Goal: Task Accomplishment & Management: Manage account settings

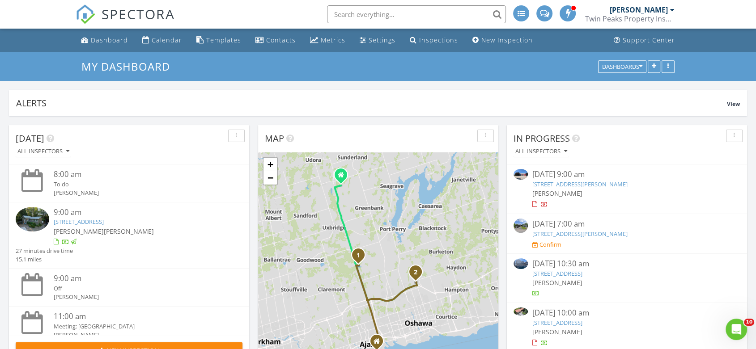
click at [447, 14] on input "text" at bounding box center [416, 14] width 179 height 18
click at [362, 14] on input "text" at bounding box center [416, 14] width 179 height 18
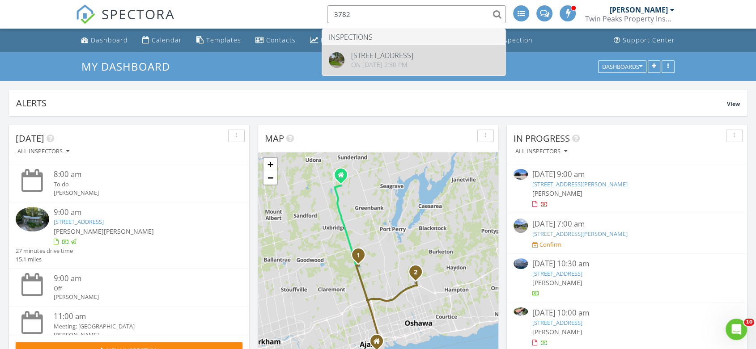
type input "3782"
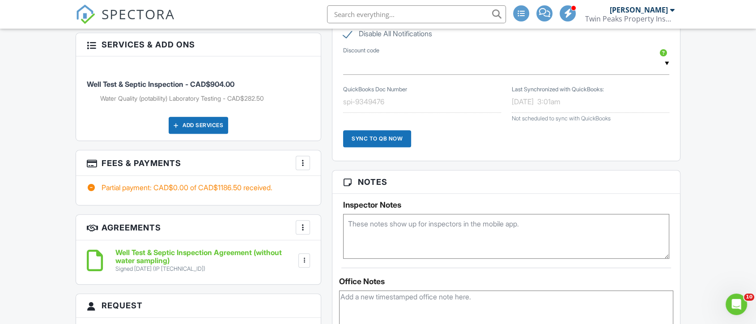
click at [308, 162] on div "More" at bounding box center [303, 163] width 14 height 14
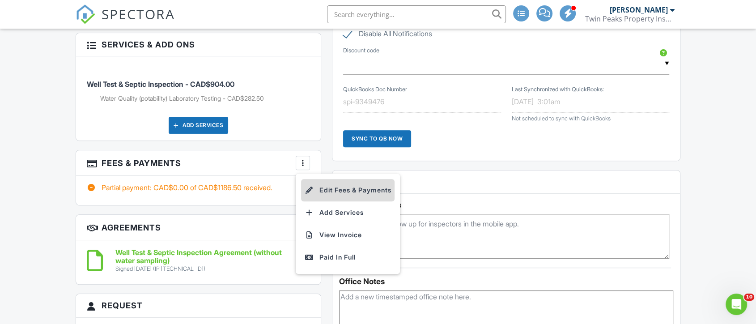
click at [341, 190] on li "Edit Fees & Payments" at bounding box center [347, 190] width 93 height 22
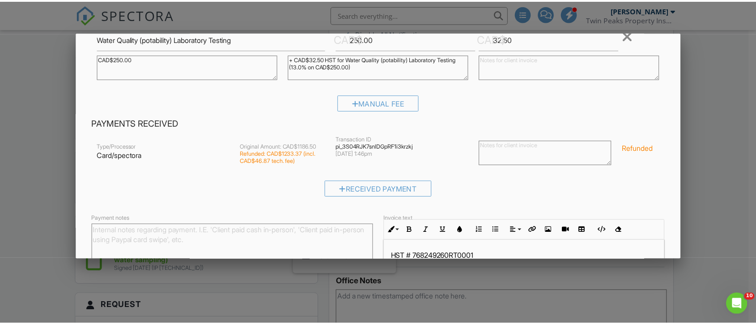
scroll to position [239, 0]
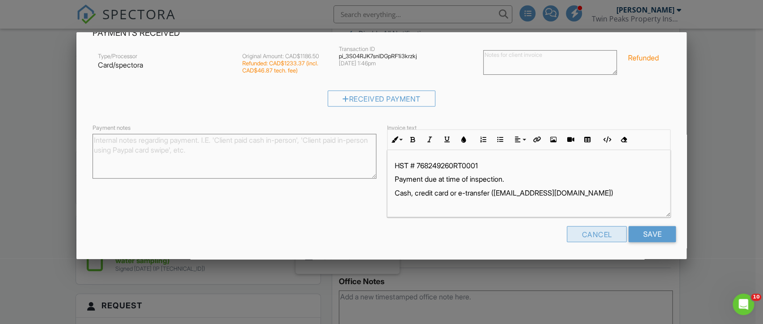
click at [589, 237] on div "Cancel" at bounding box center [597, 234] width 60 height 16
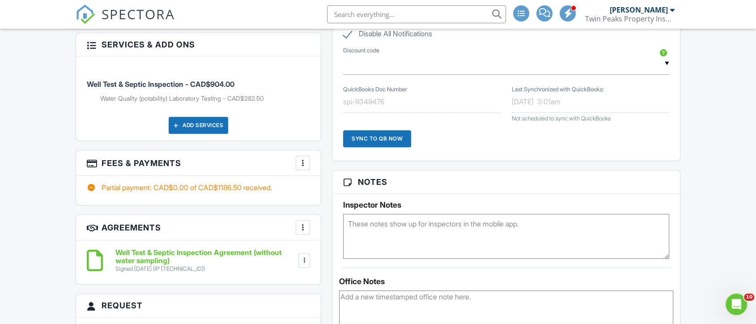
scroll to position [0, 0]
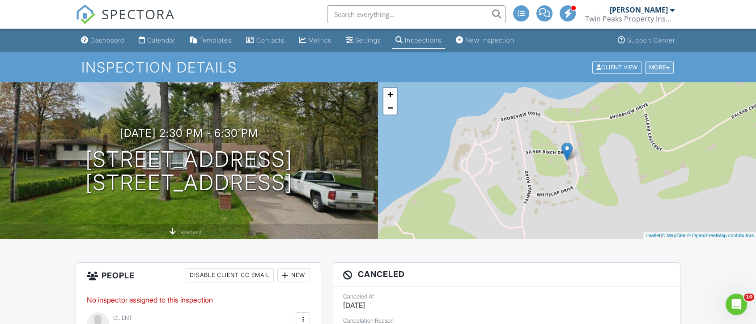
click at [661, 65] on div "More" at bounding box center [659, 67] width 29 height 12
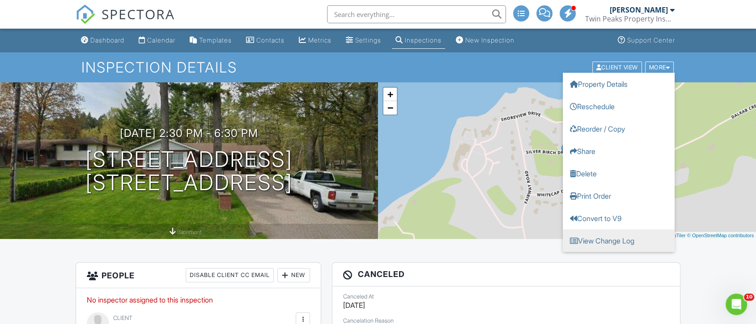
click at [610, 241] on link "View Change Log" at bounding box center [618, 240] width 112 height 22
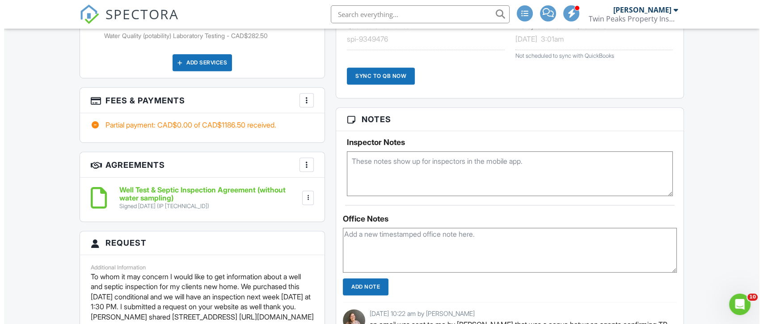
scroll to position [497, 0]
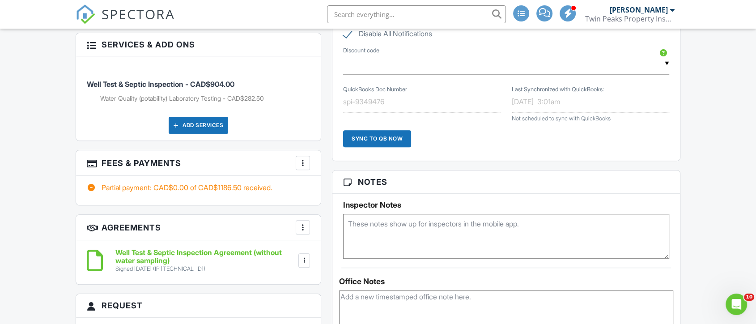
click at [308, 165] on div "More" at bounding box center [303, 163] width 14 height 14
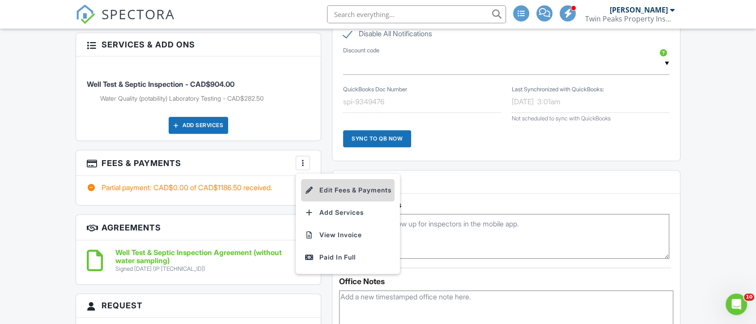
click at [334, 185] on li "Edit Fees & Payments" at bounding box center [347, 190] width 93 height 22
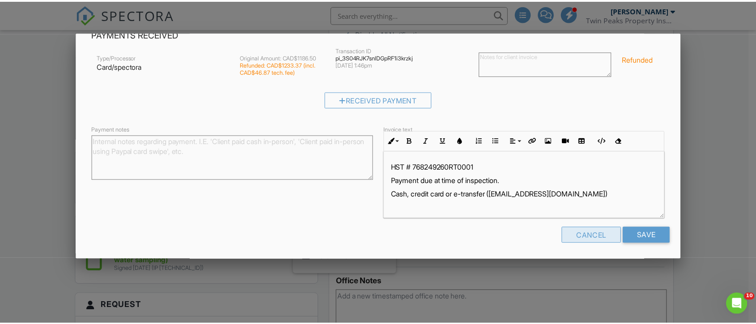
scroll to position [239, 0]
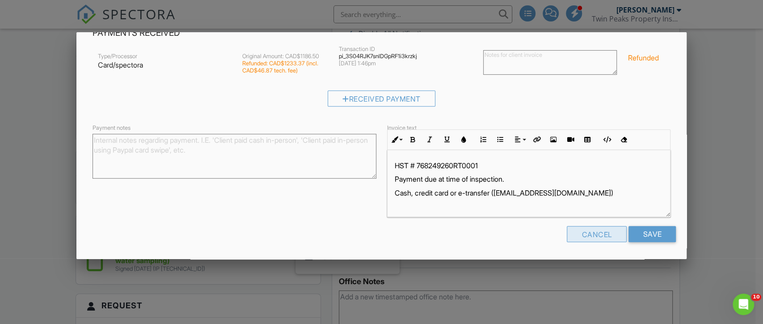
click at [569, 239] on div "Cancel" at bounding box center [597, 234] width 60 height 16
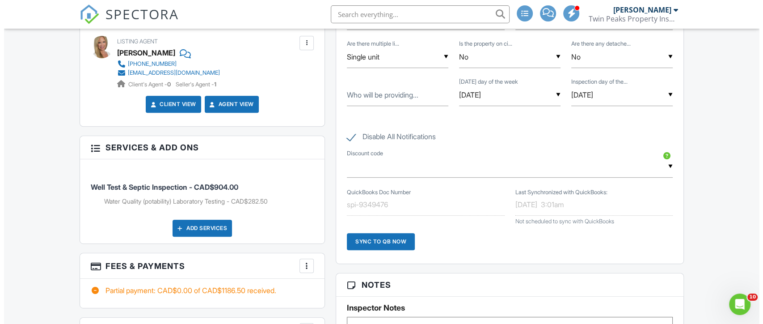
scroll to position [447, 0]
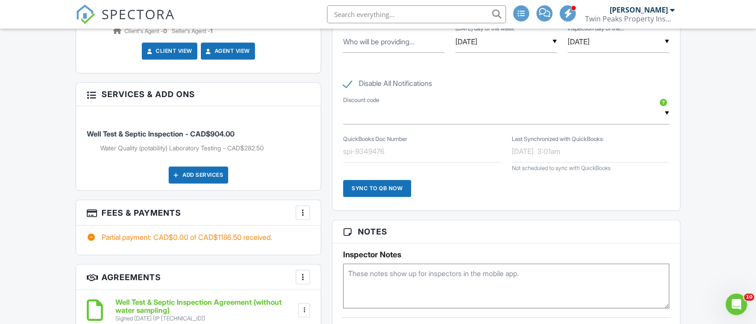
click at [306, 210] on div at bounding box center [302, 212] width 9 height 9
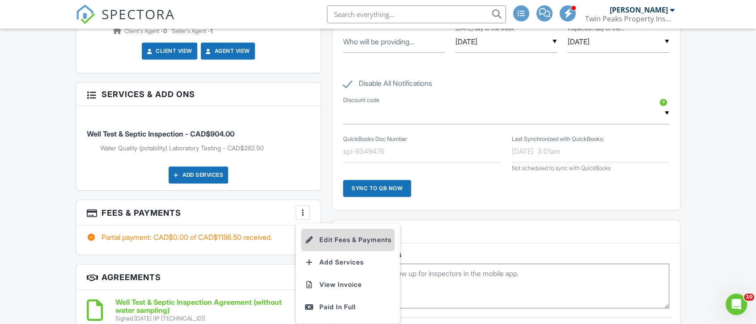
click at [360, 239] on li "Edit Fees & Payments" at bounding box center [347, 239] width 93 height 22
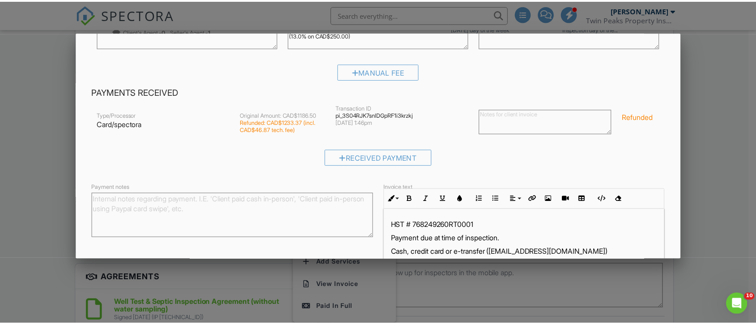
scroll to position [239, 0]
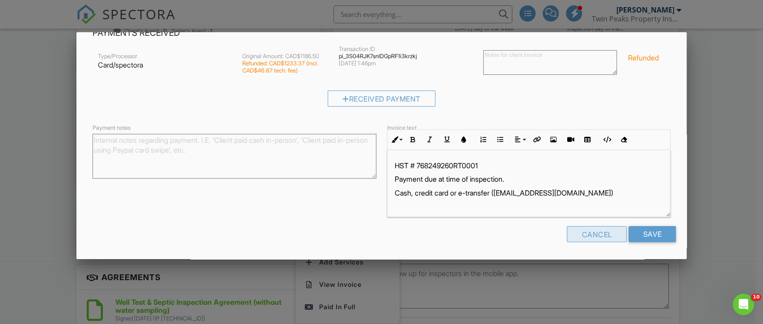
click at [587, 233] on div "Cancel" at bounding box center [597, 234] width 60 height 16
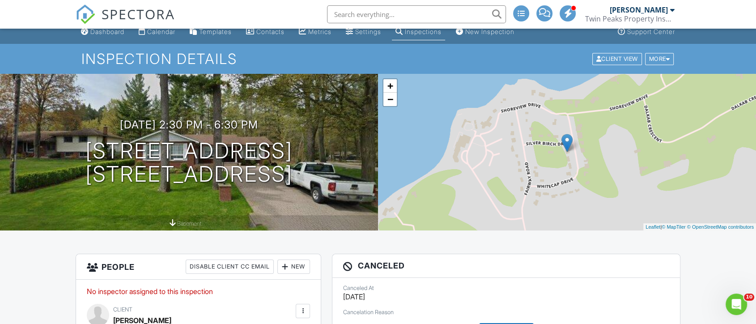
scroll to position [0, 0]
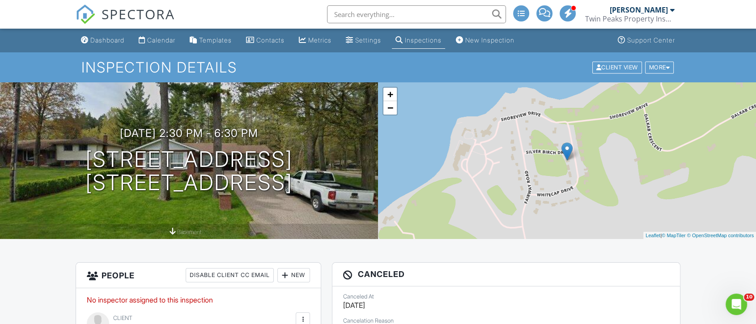
click at [129, 18] on span "SPECTORA" at bounding box center [137, 13] width 73 height 19
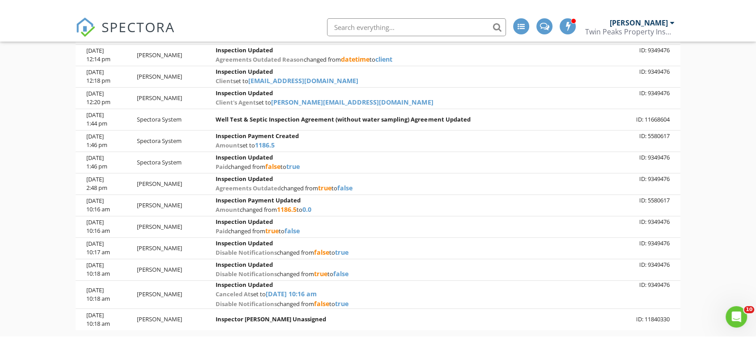
scroll to position [461, 0]
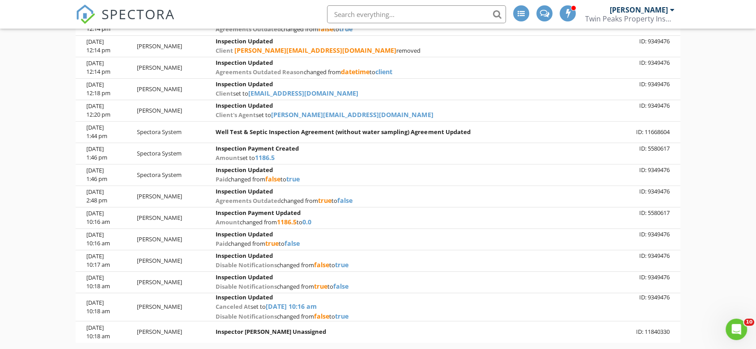
click at [136, 11] on span "SPECTORA" at bounding box center [137, 13] width 73 height 19
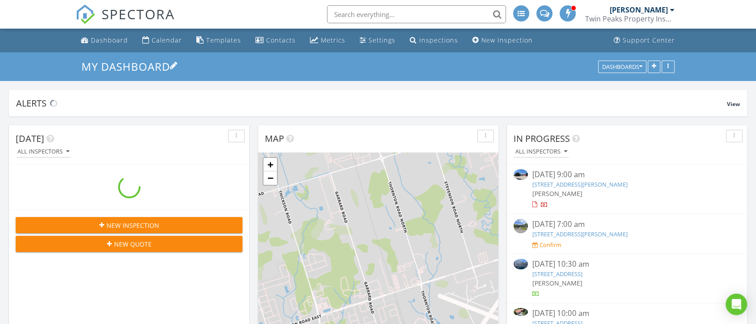
scroll to position [1477, 771]
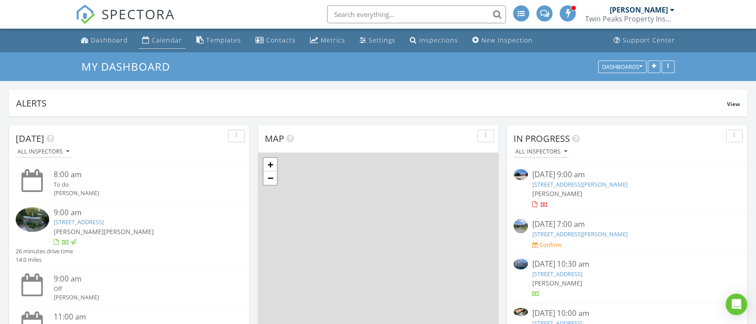
click at [166, 43] on div "Calendar" at bounding box center [167, 40] width 30 height 8
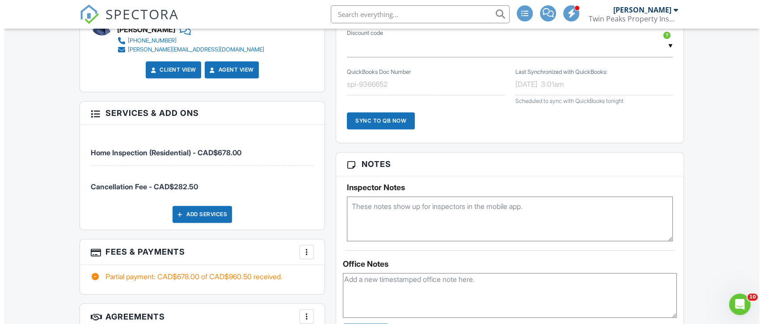
scroll to position [715, 0]
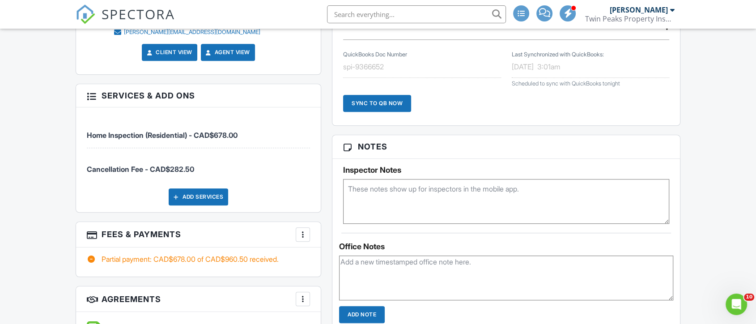
click at [299, 228] on div "More" at bounding box center [303, 234] width 14 height 14
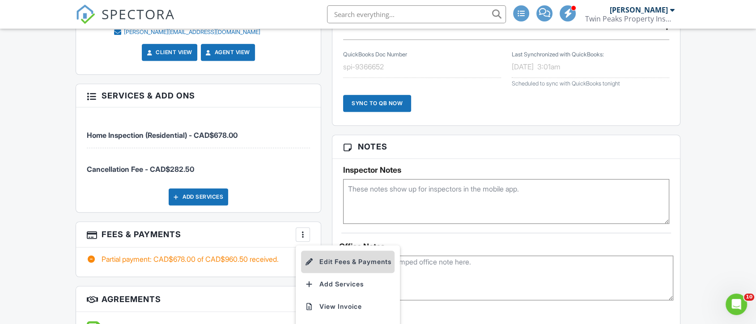
click at [336, 254] on li "Edit Fees & Payments" at bounding box center [347, 261] width 93 height 22
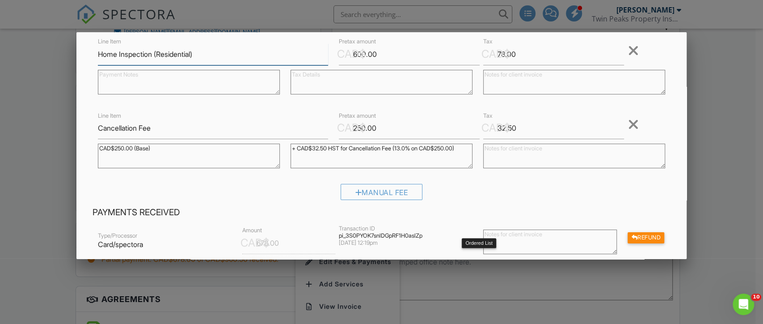
scroll to position [0, 0]
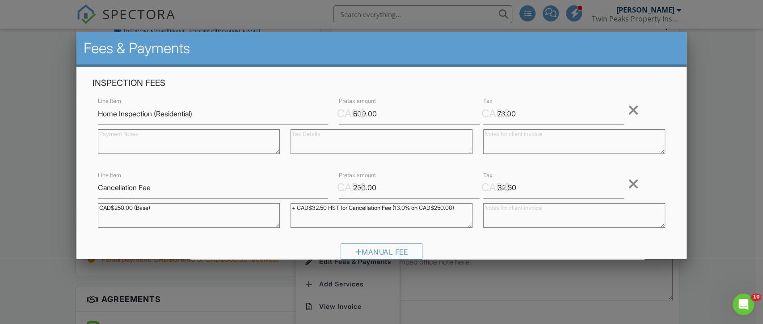
click at [547, 272] on div at bounding box center [381, 157] width 763 height 405
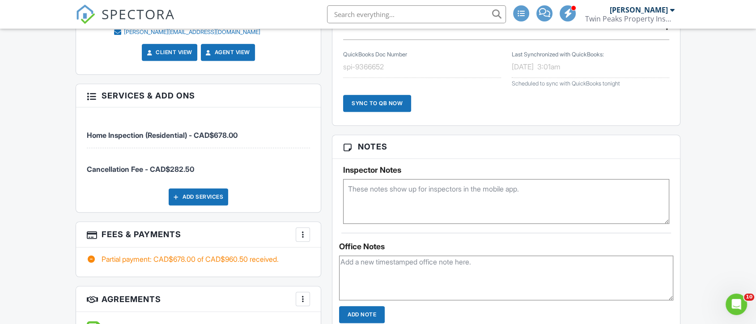
click at [303, 230] on div at bounding box center [302, 234] width 9 height 9
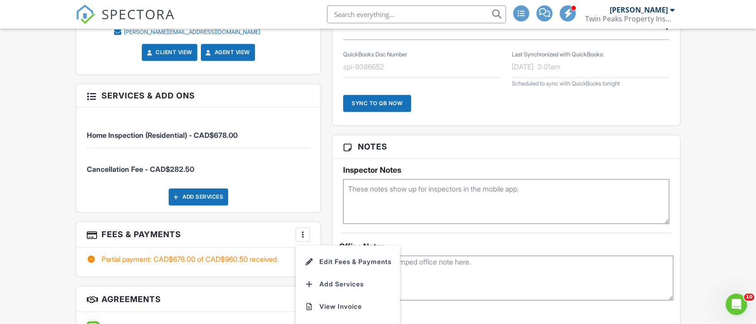
drag, startPoint x: 223, startPoint y: 122, endPoint x: 245, endPoint y: 121, distance: 22.4
click at [246, 121] on li "Home Inspection (Residential) - CAD$678.00" at bounding box center [198, 131] width 223 height 34
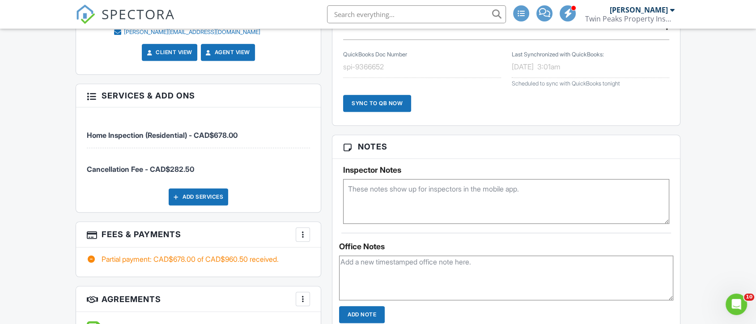
click at [303, 229] on div "More" at bounding box center [303, 234] width 14 height 14
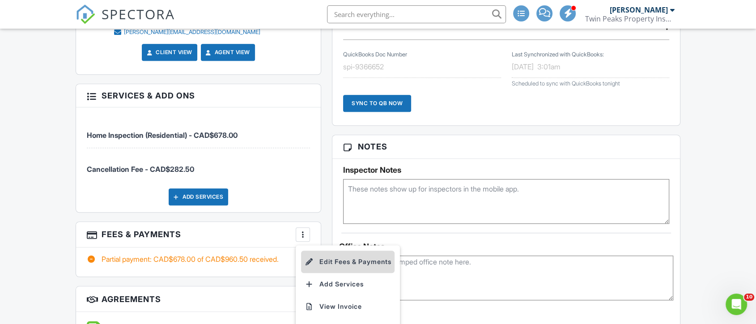
click at [326, 250] on li "Edit Fees & Payments" at bounding box center [347, 261] width 93 height 22
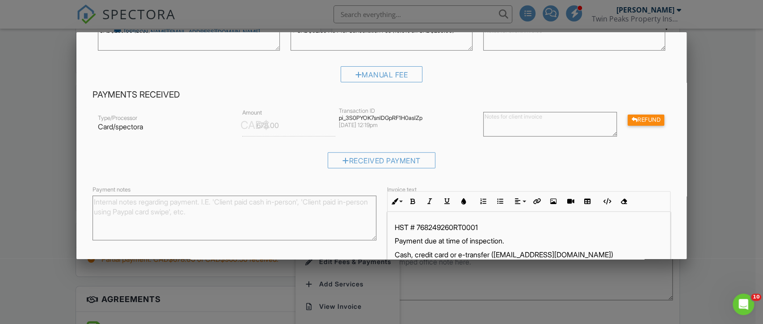
scroll to position [239, 0]
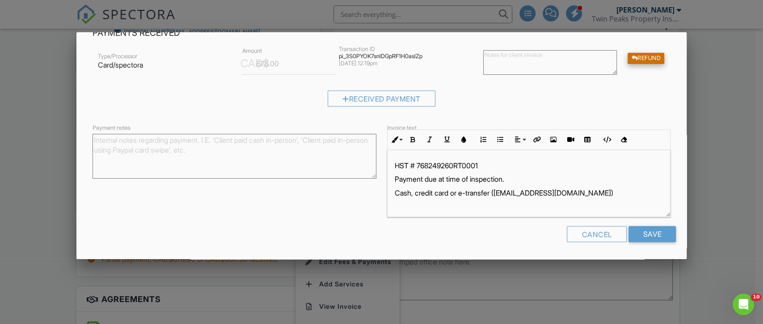
click at [642, 60] on div "Refund" at bounding box center [646, 58] width 37 height 11
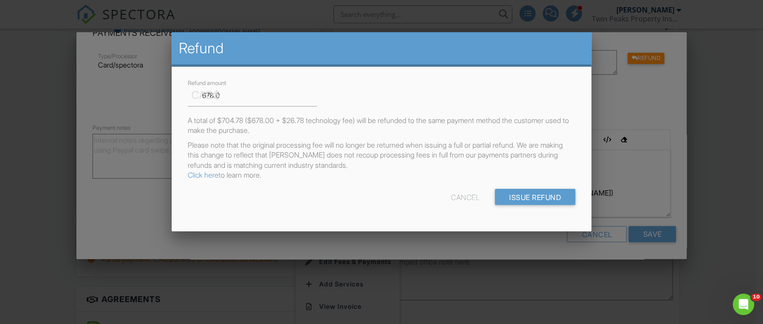
scroll to position [0, 0]
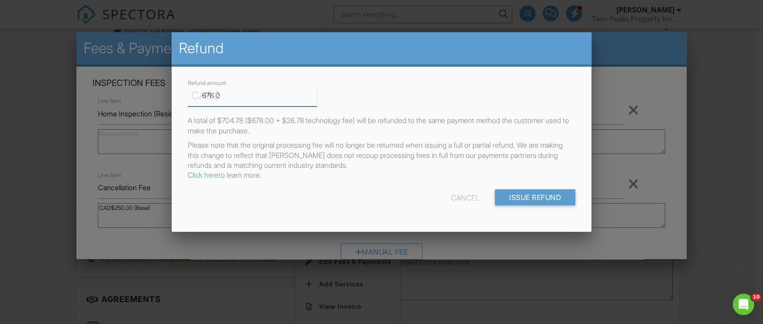
click at [241, 96] on input "678.0" at bounding box center [252, 96] width 129 height 22
click at [391, 75] on div "CAD$ Refund amount 650 A total of $704.78 ($678.00 + $26.78 technology fee) wil…" at bounding box center [382, 149] width 420 height 165
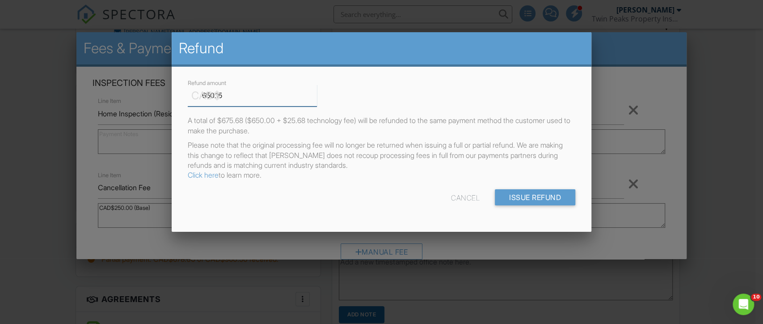
click at [313, 92] on input "650.15" at bounding box center [252, 96] width 129 height 22
click at [313, 92] on input "650.28" at bounding box center [252, 96] width 129 height 22
click at [313, 92] on input "650.44" at bounding box center [252, 96] width 129 height 22
click at [313, 92] on input "650.56" at bounding box center [252, 96] width 129 height 22
click at [313, 92] on input "650.68" at bounding box center [252, 96] width 129 height 22
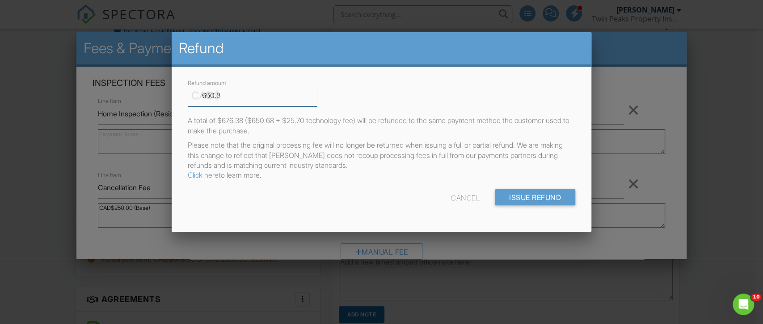
click at [313, 92] on input "650.8" at bounding box center [252, 96] width 129 height 22
click at [313, 92] on input "651.07" at bounding box center [252, 96] width 129 height 22
click at [314, 93] on input "651.38" at bounding box center [252, 96] width 129 height 22
click at [315, 92] on input "651.39" at bounding box center [252, 96] width 129 height 22
click at [315, 92] on input "651.4" at bounding box center [252, 96] width 129 height 22
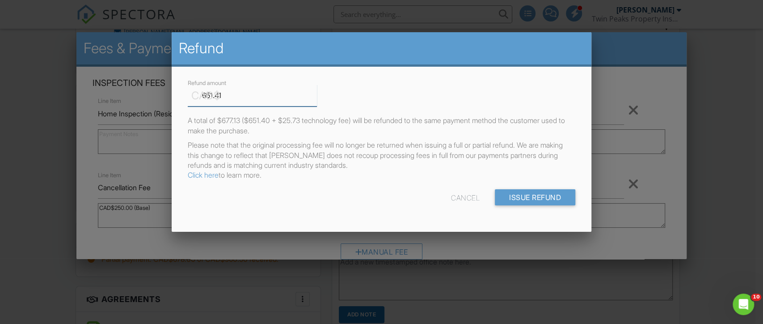
click at [314, 93] on input "651.41" at bounding box center [252, 96] width 129 height 22
click at [314, 93] on input "651.42" at bounding box center [252, 96] width 129 height 22
click at [314, 93] on input "651.43" at bounding box center [252, 96] width 129 height 22
click at [315, 93] on input "651.44" at bounding box center [252, 96] width 129 height 22
click at [315, 93] on input "651.45" at bounding box center [252, 96] width 129 height 22
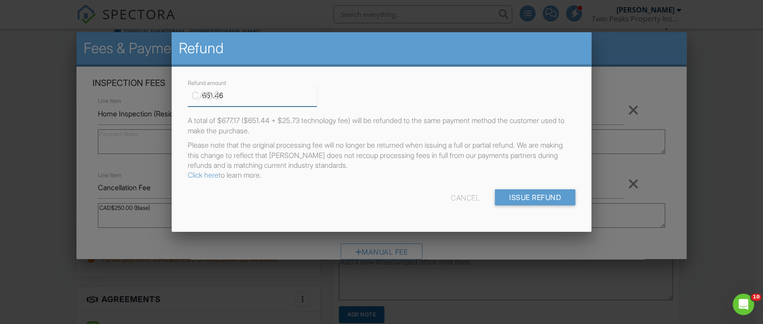
click at [315, 93] on input "651.46" at bounding box center [252, 96] width 129 height 22
click at [315, 93] on input "651.47" at bounding box center [252, 96] width 129 height 22
click at [315, 93] on input "651.48" at bounding box center [252, 96] width 129 height 22
click at [315, 93] on input "651.49" at bounding box center [252, 96] width 129 height 22
click at [313, 94] on input "651.5" at bounding box center [252, 96] width 129 height 22
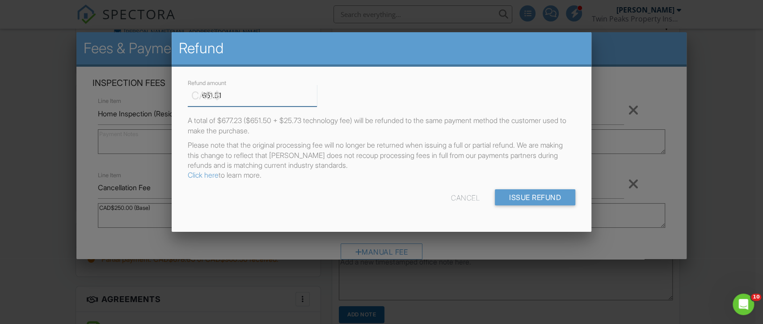
click at [313, 93] on input "651.51" at bounding box center [252, 96] width 129 height 22
click at [313, 93] on input "651.52" at bounding box center [252, 96] width 129 height 22
click at [313, 93] on input "651.55" at bounding box center [252, 96] width 129 height 22
click at [313, 93] on input "651.56" at bounding box center [252, 96] width 129 height 22
click at [313, 93] on input "651.57" at bounding box center [252, 96] width 129 height 22
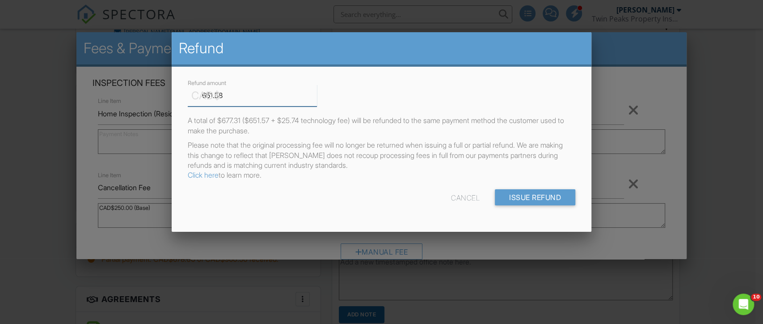
click at [313, 93] on input "651.58" at bounding box center [252, 96] width 129 height 22
click at [313, 93] on input "651.59" at bounding box center [252, 96] width 129 height 22
click at [313, 93] on input "651.6" at bounding box center [252, 96] width 129 height 22
click at [313, 93] on input "651.61" at bounding box center [252, 96] width 129 height 22
click at [313, 93] on input "651.62" at bounding box center [252, 96] width 129 height 22
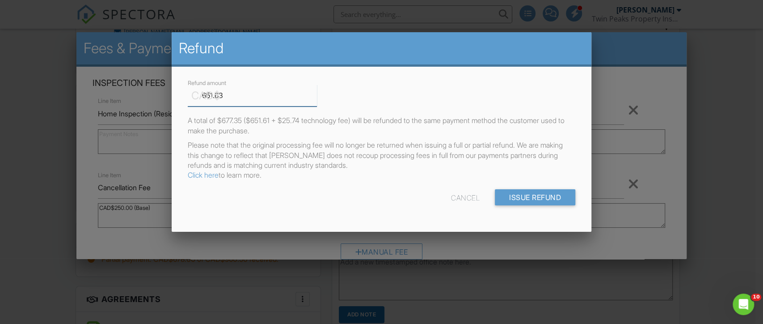
click at [313, 93] on input "651.63" at bounding box center [252, 96] width 129 height 22
click at [313, 93] on input "651.64" at bounding box center [252, 96] width 129 height 22
click at [313, 93] on input "651.65" at bounding box center [252, 96] width 129 height 22
click at [313, 93] on input "651.66" at bounding box center [252, 96] width 129 height 22
click at [313, 93] on input "651.67" at bounding box center [252, 96] width 129 height 22
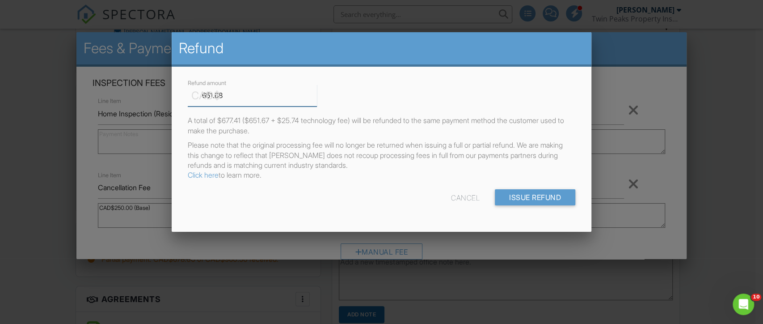
click at [313, 93] on input "651.68" at bounding box center [252, 96] width 129 height 22
click at [313, 93] on input "651.69" at bounding box center [252, 96] width 129 height 22
click at [313, 93] on input "651.7" at bounding box center [252, 96] width 129 height 22
click at [313, 93] on input "651.71" at bounding box center [252, 96] width 129 height 22
click at [313, 93] on input "651.72" at bounding box center [252, 96] width 129 height 22
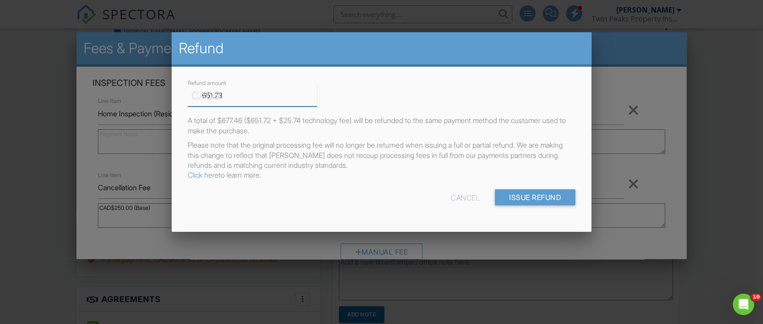
click at [313, 93] on input "651.73" at bounding box center [252, 96] width 129 height 22
click at [313, 93] on input "651.74" at bounding box center [252, 96] width 129 height 22
click at [313, 93] on input "651.75" at bounding box center [252, 96] width 129 height 22
click at [313, 93] on input "651.76" at bounding box center [252, 96] width 129 height 22
click at [313, 93] on input "651.77" at bounding box center [252, 96] width 129 height 22
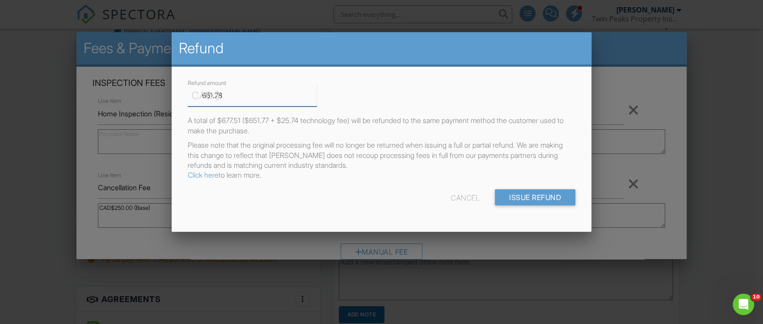
click at [313, 93] on input "651.78" at bounding box center [252, 96] width 129 height 22
click at [313, 93] on input "651.79" at bounding box center [252, 96] width 129 height 22
click at [313, 93] on input "651.8" at bounding box center [252, 96] width 129 height 22
click at [313, 93] on input "651.81" at bounding box center [252, 96] width 129 height 22
click at [313, 93] on input "651.82" at bounding box center [252, 96] width 129 height 22
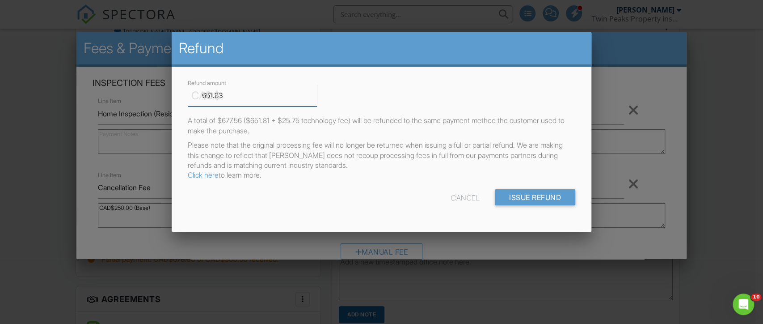
click at [313, 93] on input "651.83" at bounding box center [252, 96] width 129 height 22
click at [313, 93] on input "651.84" at bounding box center [252, 96] width 129 height 22
click at [313, 93] on input "651.85" at bounding box center [252, 96] width 129 height 22
click at [313, 93] on input "651.86" at bounding box center [252, 96] width 129 height 22
click at [313, 93] on input "651.87" at bounding box center [252, 96] width 129 height 22
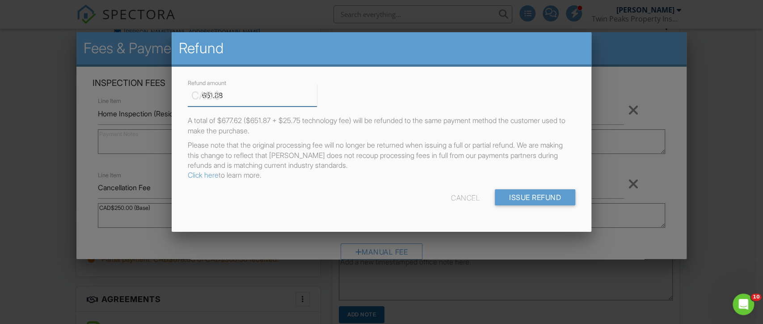
click at [313, 93] on input "651.88" at bounding box center [252, 96] width 129 height 22
click at [313, 93] on input "651.89" at bounding box center [252, 96] width 129 height 22
click at [313, 93] on input "651.9" at bounding box center [252, 96] width 129 height 22
click at [313, 93] on input "651.91" at bounding box center [252, 96] width 129 height 22
click at [313, 93] on input "652.05" at bounding box center [252, 96] width 129 height 22
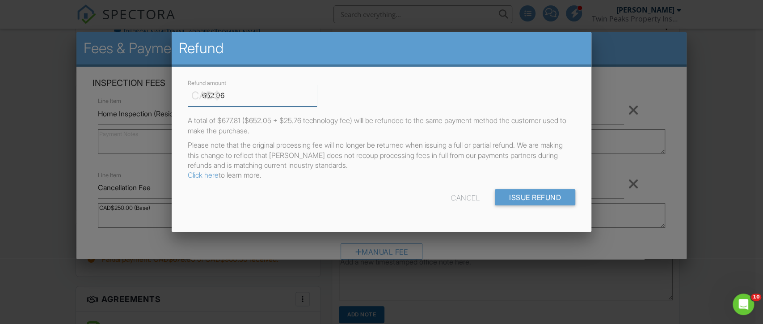
click at [313, 93] on input "652.06" at bounding box center [252, 96] width 129 height 22
click at [313, 93] on input "652.07" at bounding box center [252, 96] width 129 height 22
click at [313, 93] on input "652.08" at bounding box center [252, 96] width 129 height 22
click at [313, 93] on input "652.09" at bounding box center [252, 96] width 129 height 22
click at [313, 93] on input "652.1" at bounding box center [252, 96] width 129 height 22
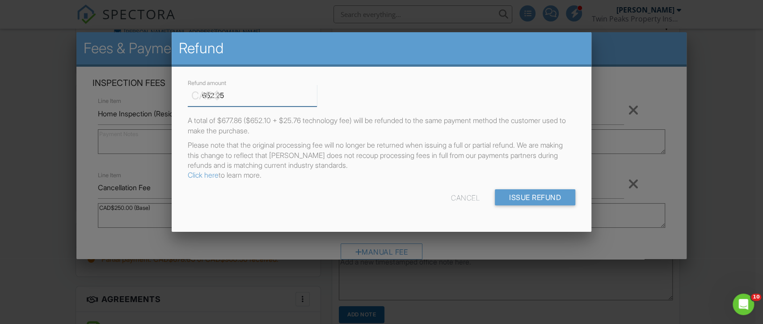
click at [313, 93] on input "652.25" at bounding box center [252, 96] width 129 height 22
click at [313, 97] on input "652.24" at bounding box center [252, 96] width 129 height 22
click at [273, 96] on input "652.24" at bounding box center [252, 96] width 129 height 22
click at [272, 96] on input "652.24" at bounding box center [252, 96] width 129 height 22
click at [270, 95] on input "652.24" at bounding box center [252, 96] width 129 height 22
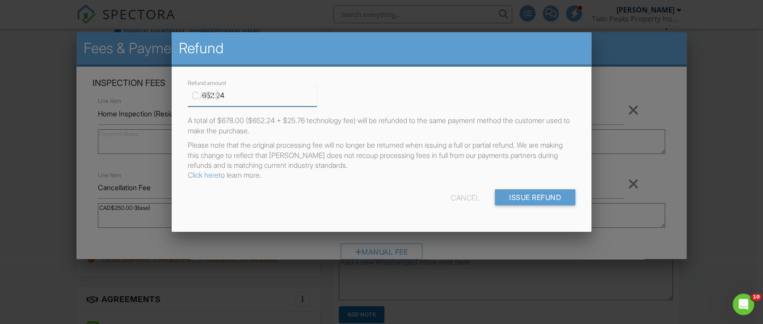
click at [270, 96] on input "652.24" at bounding box center [252, 96] width 129 height 22
click at [244, 98] on input "652.24" at bounding box center [252, 96] width 129 height 22
click at [247, 96] on input "652.24" at bounding box center [252, 96] width 129 height 22
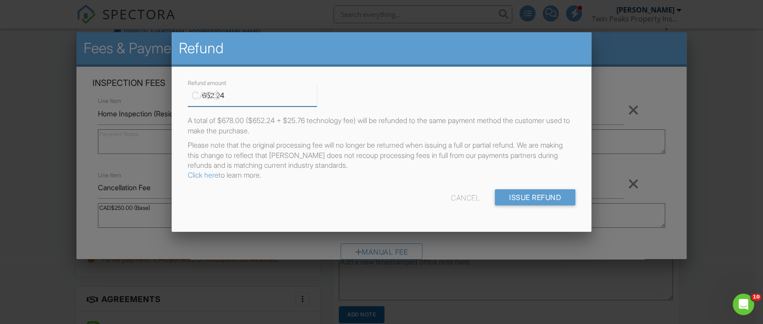
click at [248, 96] on input "652.24" at bounding box center [252, 96] width 129 height 22
type input "6"
click at [275, 143] on p "Please note that the original processing fee will no longer be returned when is…" at bounding box center [382, 160] width 388 height 40
drag, startPoint x: 288, startPoint y: 120, endPoint x: 308, endPoint y: 120, distance: 19.7
click at [308, 120] on p "A total of $704.78 ($678.00 + $26.78 technology fee) will be refunded to the sa…" at bounding box center [382, 125] width 388 height 20
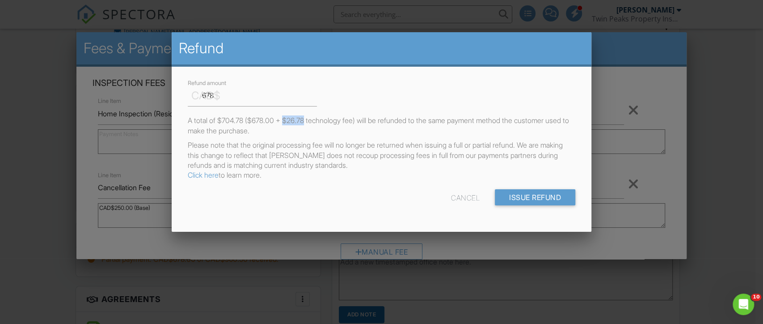
click at [308, 120] on p "A total of $704.78 ($678.00 + $26.78 technology fee) will be refunded to the sa…" at bounding box center [382, 125] width 388 height 20
click at [227, 96] on input "678" at bounding box center [252, 96] width 129 height 22
paste input "52.24"
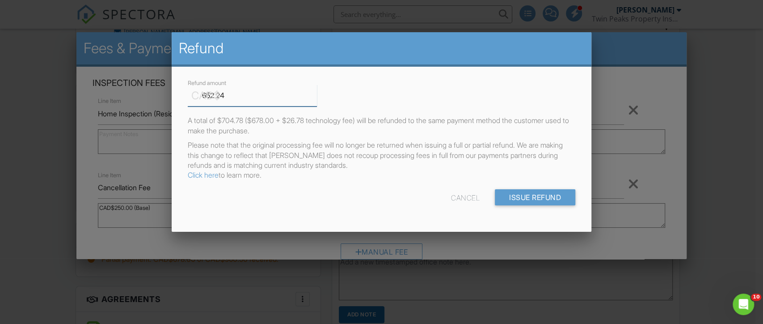
type input "652.24"
drag, startPoint x: 245, startPoint y: 147, endPoint x: 235, endPoint y: 124, distance: 25.2
click at [244, 148] on p "Please note that the original processing fee will no longer be returned when is…" at bounding box center [382, 160] width 388 height 40
drag, startPoint x: 224, startPoint y: 120, endPoint x: 242, endPoint y: 120, distance: 18.3
click at [242, 120] on p "A total of $678.00 ($652.24 + $25.76 technology fee) will be refunded to the sa…" at bounding box center [382, 125] width 388 height 20
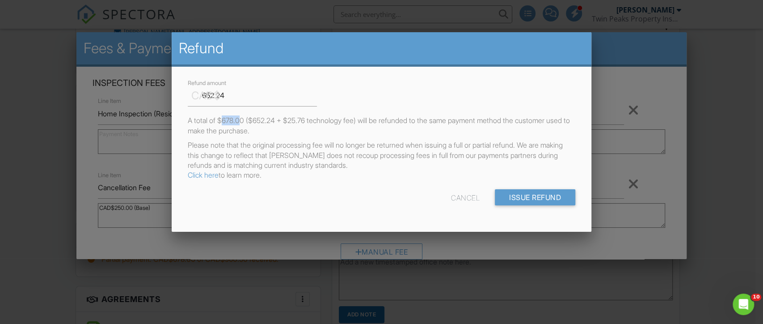
click at [241, 120] on p "A total of $678.00 ($652.24 + $25.76 technology fee) will be refunded to the sa…" at bounding box center [382, 125] width 388 height 20
click at [246, 118] on p "A total of $678.00 ($652.24 + $25.76 technology fee) will be refunded to the sa…" at bounding box center [382, 125] width 388 height 20
click at [216, 118] on p "A total of $678.00 ($652.24 + $25.76 technology fee) will be refunded to the sa…" at bounding box center [382, 125] width 388 height 20
drag, startPoint x: 224, startPoint y: 120, endPoint x: 247, endPoint y: 119, distance: 23.3
click at [247, 119] on p "A total of $678.00 ($652.24 + $25.76 technology fee) will be refunded to the sa…" at bounding box center [382, 125] width 388 height 20
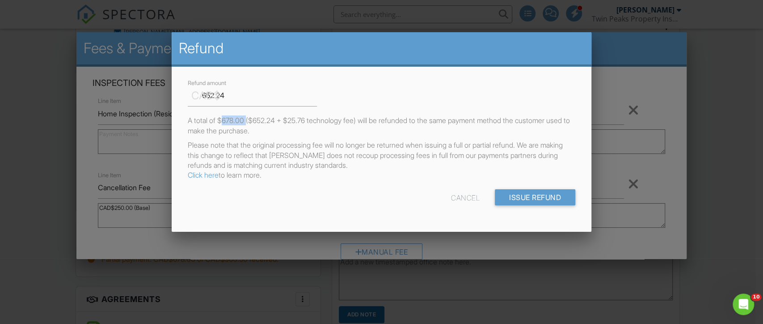
click at [243, 119] on p "A total of $678.00 ($652.24 + $25.76 technology fee) will be refunded to the sa…" at bounding box center [382, 125] width 388 height 20
click at [242, 118] on p "A total of $678.00 ($652.24 + $25.76 technology fee) will be refunded to the sa…" at bounding box center [382, 125] width 388 height 20
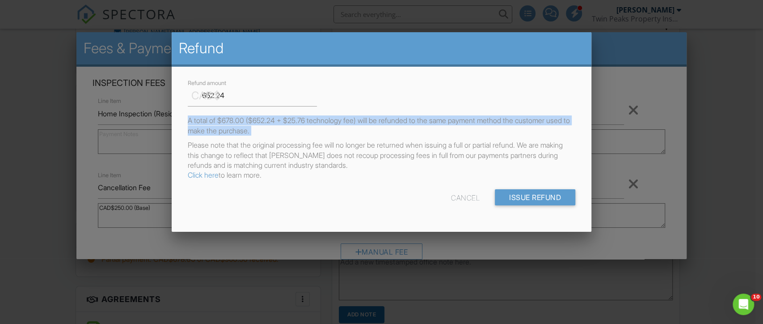
click at [241, 118] on p "A total of $678.00 ($652.24 + $25.76 technology fee) will be refunded to the sa…" at bounding box center [382, 125] width 388 height 20
click at [231, 118] on p "A total of $678.00 ($652.24 + $25.76 technology fee) will be refunded to the sa…" at bounding box center [382, 125] width 388 height 20
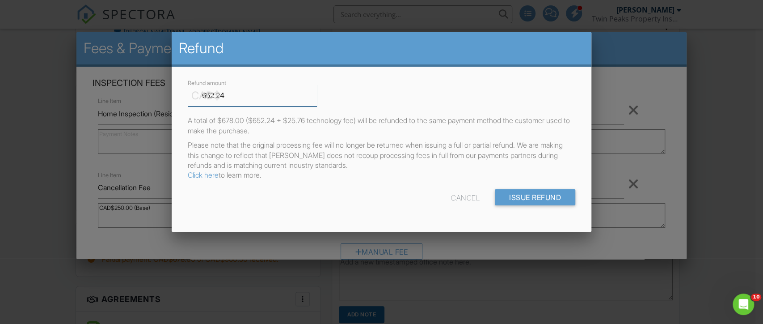
click at [235, 96] on input "652.24" at bounding box center [252, 96] width 129 height 22
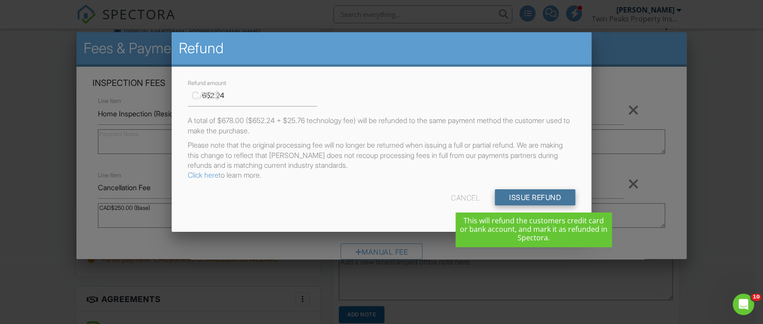
click at [528, 199] on input "Issue Refund" at bounding box center [535, 197] width 80 height 16
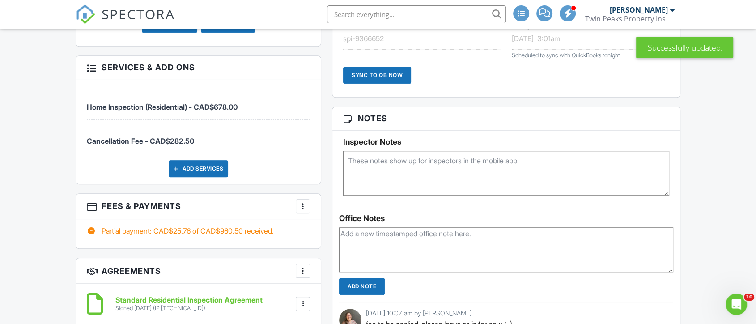
click at [302, 202] on div at bounding box center [302, 206] width 9 height 9
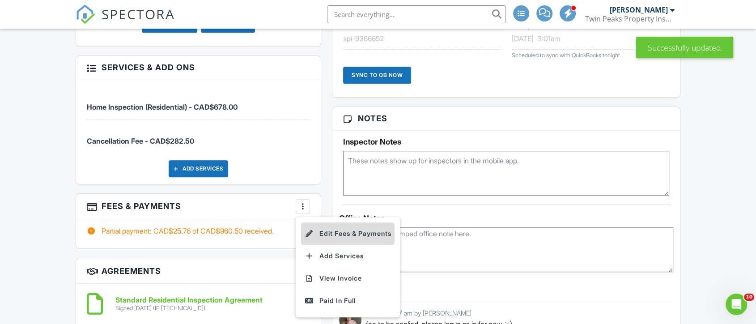
click at [343, 222] on li "Edit Fees & Payments" at bounding box center [347, 233] width 93 height 22
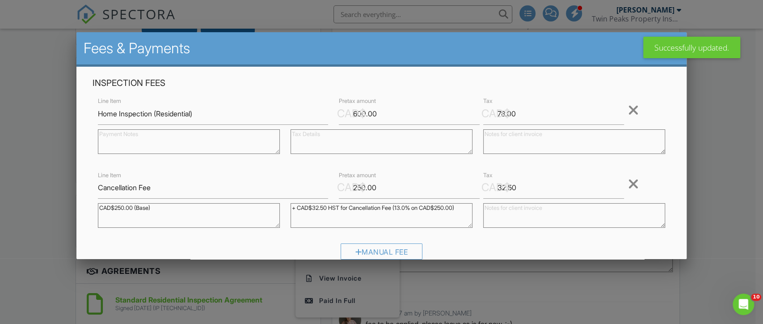
click at [494, 283] on div at bounding box center [381, 157] width 763 height 405
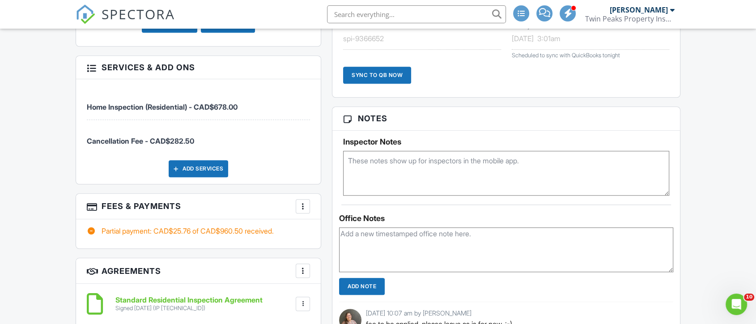
click at [301, 202] on div at bounding box center [302, 206] width 9 height 9
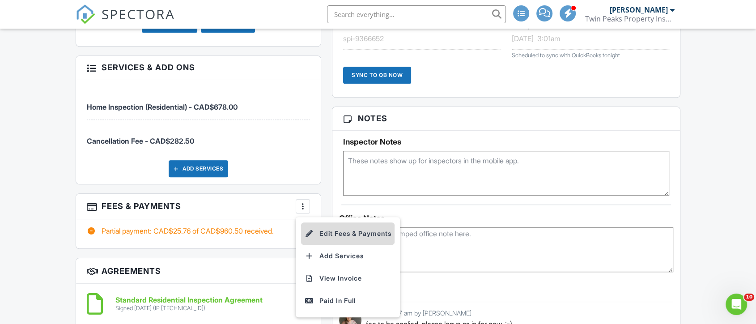
click at [357, 222] on li "Edit Fees & Payments" at bounding box center [347, 233] width 93 height 22
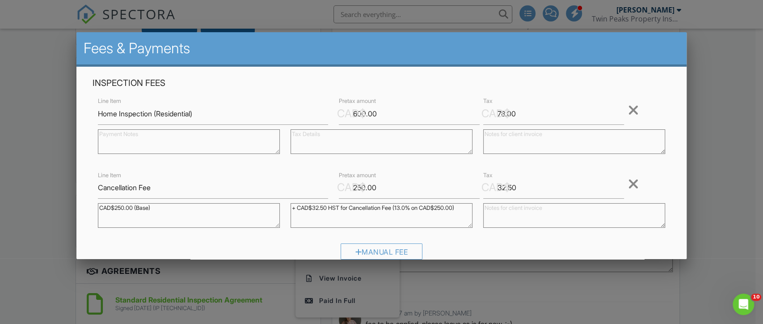
click at [628, 114] on div at bounding box center [633, 110] width 11 height 14
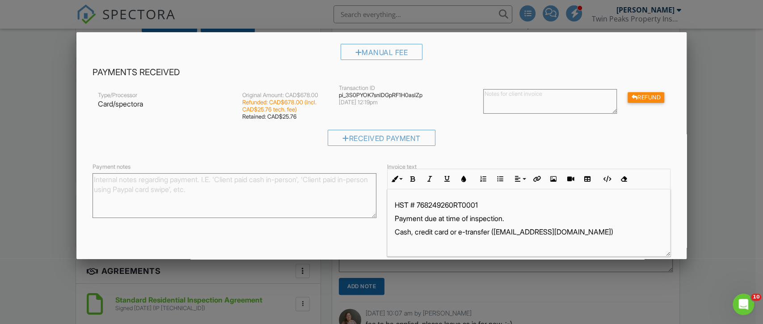
scroll to position [149, 0]
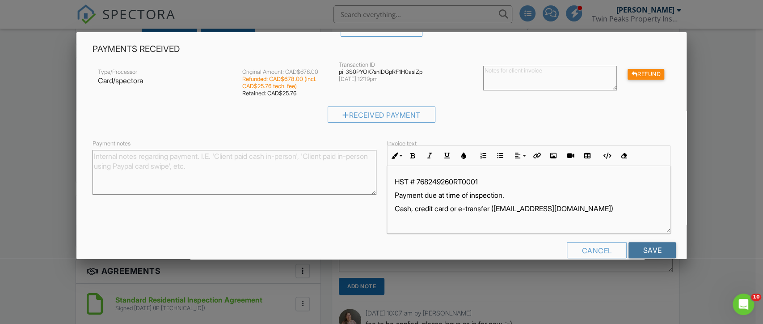
drag, startPoint x: 650, startPoint y: 244, endPoint x: 556, endPoint y: 265, distance: 96.7
click at [650, 245] on input "Save" at bounding box center [652, 250] width 47 height 16
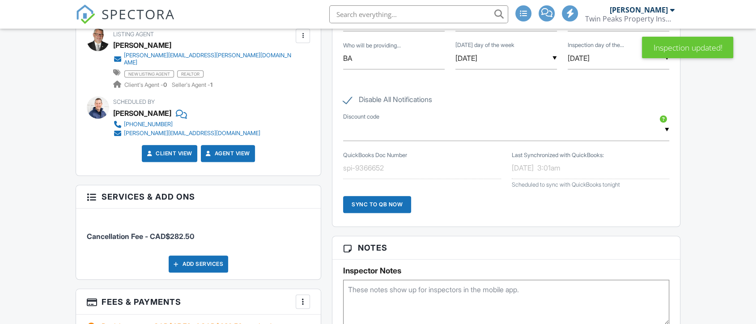
scroll to position [876, 0]
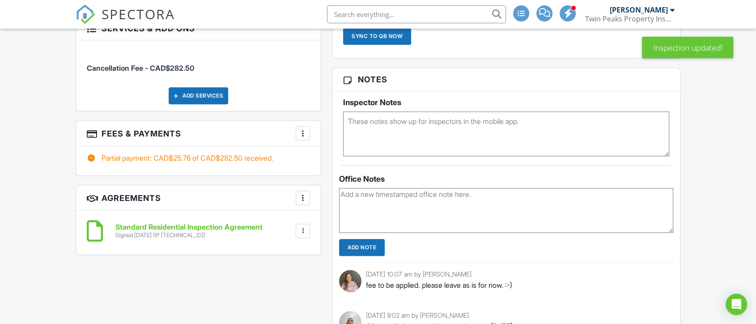
click at [300, 129] on div at bounding box center [302, 133] width 9 height 9
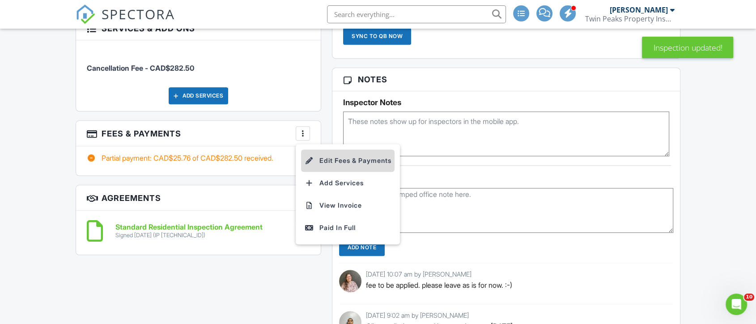
click at [355, 152] on li "Edit Fees & Payments" at bounding box center [347, 160] width 93 height 22
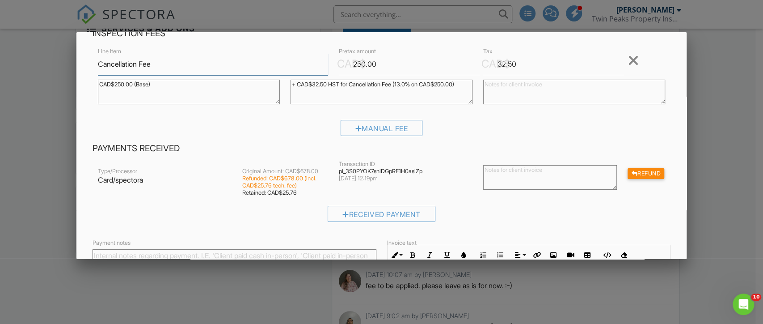
scroll to position [165, 0]
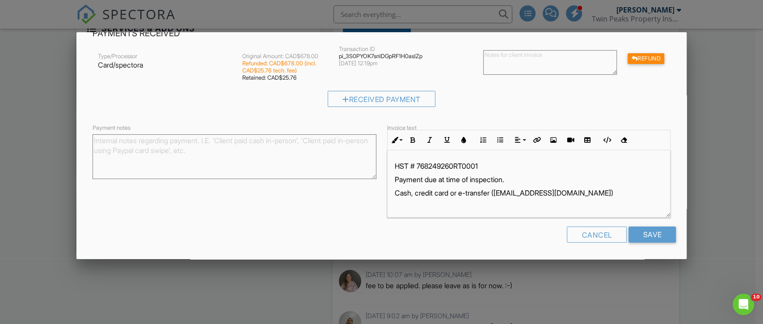
click at [590, 237] on div "Cancel" at bounding box center [597, 234] width 60 height 16
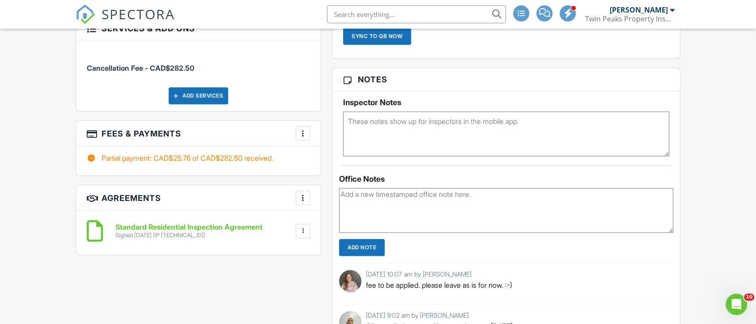
click at [306, 129] on div at bounding box center [302, 133] width 9 height 9
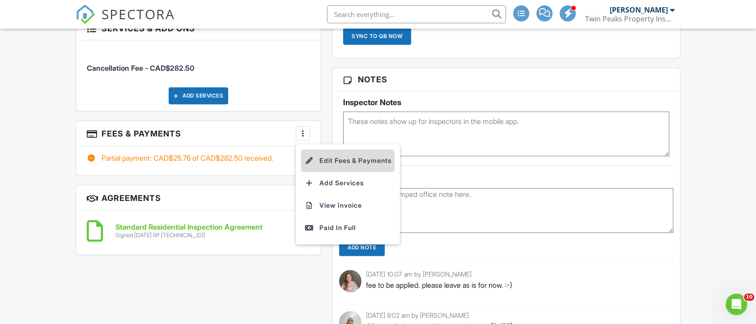
click at [329, 149] on li "Edit Fees & Payments" at bounding box center [347, 160] width 93 height 22
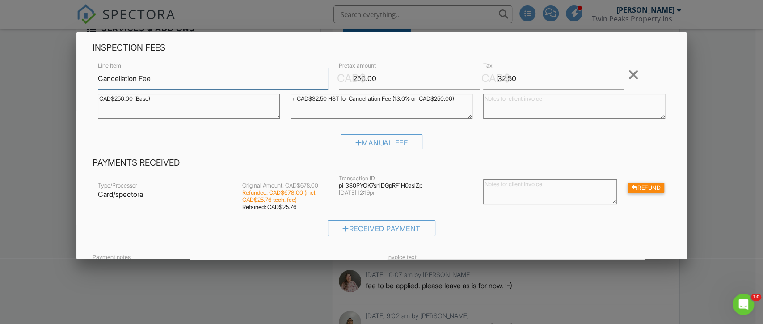
scroll to position [50, 0]
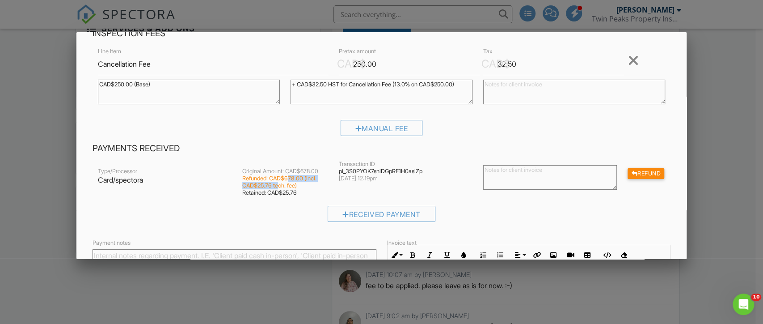
drag, startPoint x: 284, startPoint y: 175, endPoint x: 275, endPoint y: 186, distance: 14.9
click at [275, 186] on div "Refunded: CAD$678.00 (incl. CAD$25.76 tech. fee)" at bounding box center [285, 182] width 86 height 14
drag, startPoint x: 270, startPoint y: 189, endPoint x: 289, endPoint y: 186, distance: 19.0
click at [286, 182] on div "Original Amount: CAD$678.00 Refunded: CAD$678.00 (incl. CAD$25.76 tech. fee) Re…" at bounding box center [285, 182] width 97 height 29
click at [310, 196] on div "Retained: CAD$25.76" at bounding box center [285, 192] width 86 height 7
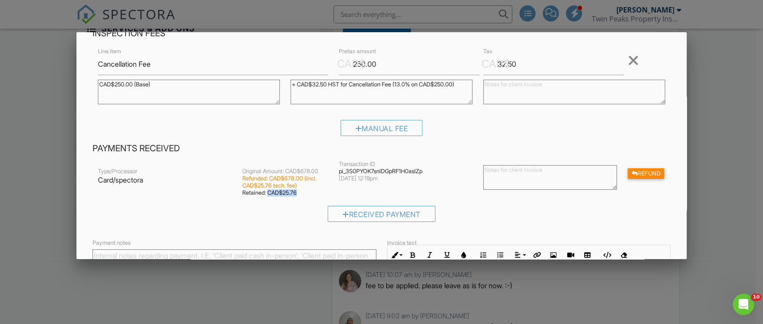
drag, startPoint x: 300, startPoint y: 191, endPoint x: 291, endPoint y: 196, distance: 9.6
click at [269, 194] on div "Retained: CAD$25.76" at bounding box center [285, 192] width 86 height 7
click at [305, 194] on div "Retained: CAD$25.76" at bounding box center [285, 192] width 86 height 7
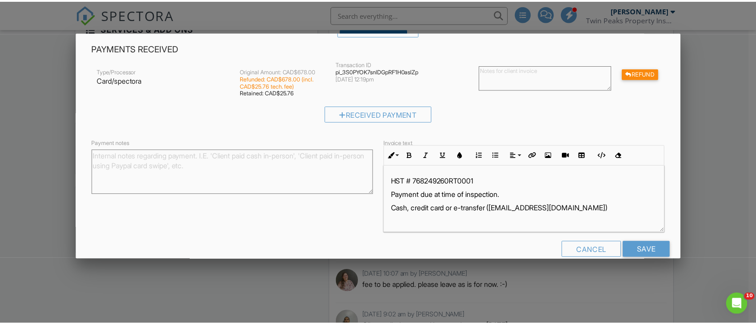
scroll to position [165, 0]
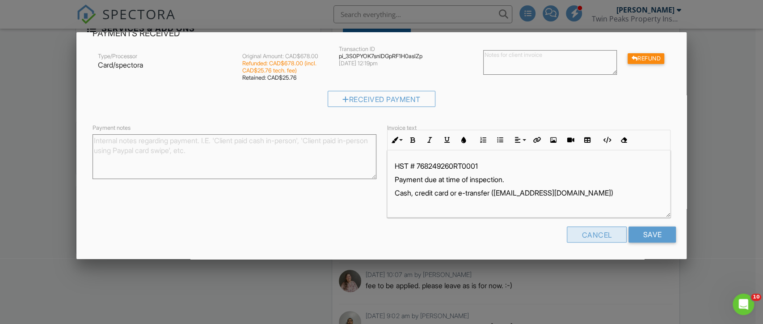
click at [603, 237] on div "Cancel" at bounding box center [597, 234] width 60 height 16
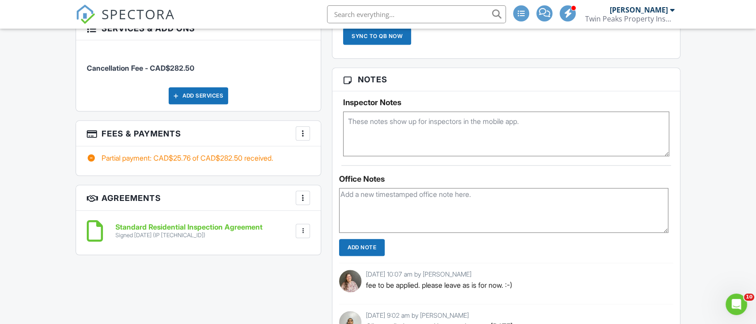
drag, startPoint x: 670, startPoint y: 229, endPoint x: 665, endPoint y: 229, distance: 4.5
click at [665, 229] on textarea at bounding box center [503, 210] width 329 height 45
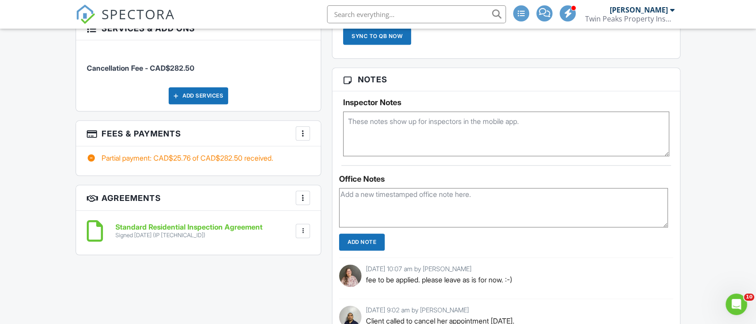
drag, startPoint x: 665, startPoint y: 229, endPoint x: 665, endPoint y: 224, distance: 4.9
click at [665, 224] on textarea at bounding box center [503, 207] width 329 height 39
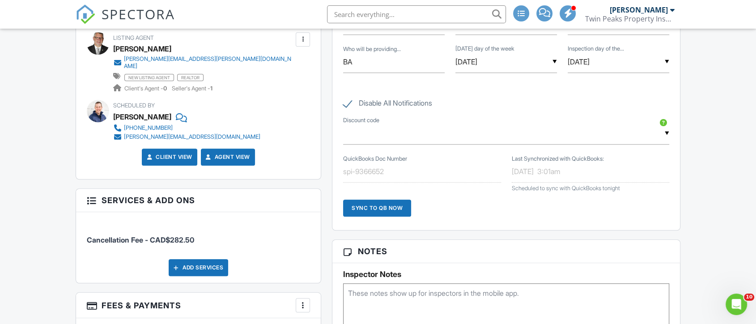
scroll to position [727, 0]
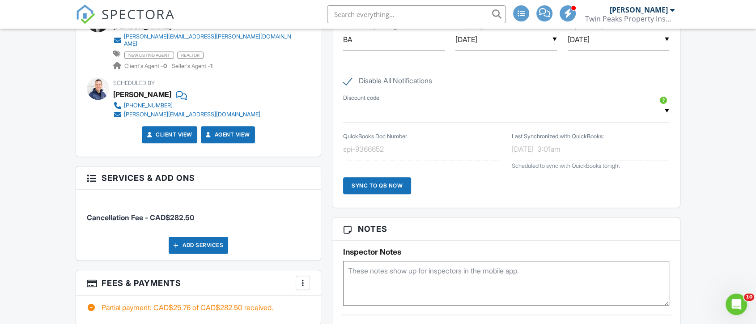
drag, startPoint x: 123, startPoint y: 206, endPoint x: 206, endPoint y: 209, distance: 83.2
click at [206, 209] on li "Cancellation Fee - CAD$282.50" at bounding box center [198, 212] width 223 height 33
click at [194, 213] on span "Cancellation Fee - CAD$282.50" at bounding box center [140, 217] width 107 height 9
drag, startPoint x: 173, startPoint y: 203, endPoint x: 101, endPoint y: 206, distance: 72.1
click at [101, 206] on li "Cancellation Fee - CAD$282.50" at bounding box center [198, 212] width 223 height 33
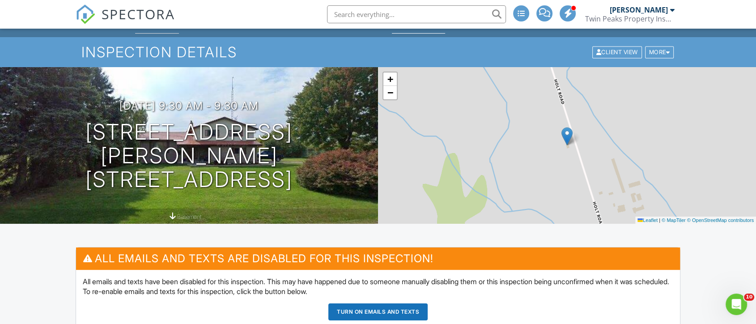
scroll to position [0, 0]
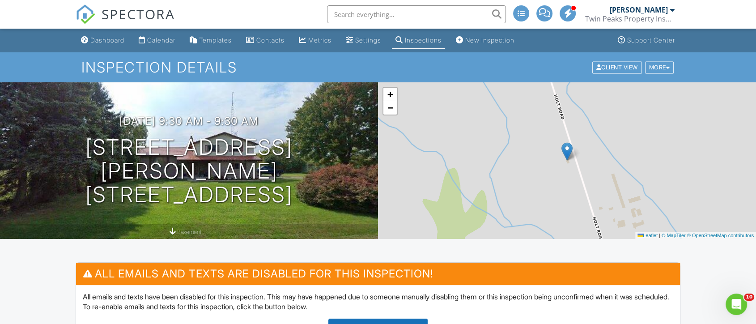
click at [138, 21] on span "SPECTORA" at bounding box center [137, 13] width 73 height 19
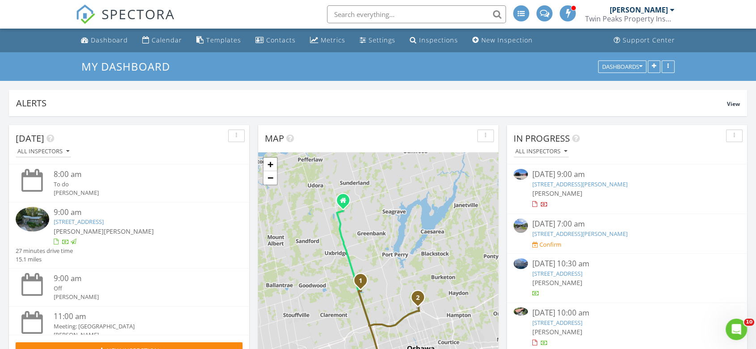
click at [654, 14] on div "Twin Peaks Property Inspections" at bounding box center [629, 18] width 89 height 9
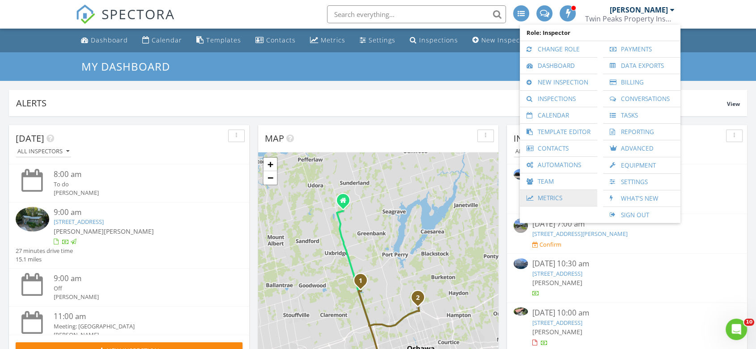
click at [567, 199] on link "Metrics" at bounding box center [558, 198] width 68 height 16
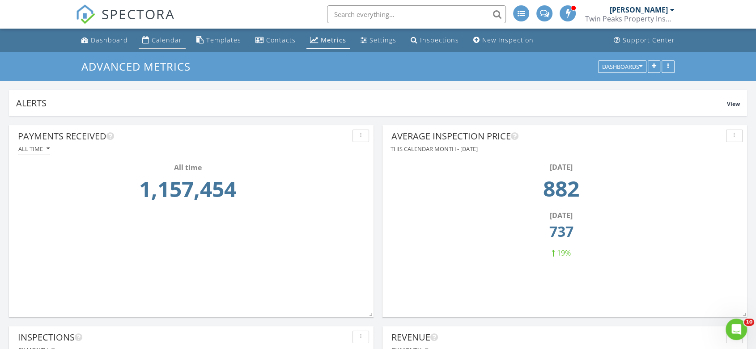
click at [157, 41] on div "Calendar" at bounding box center [167, 40] width 30 height 8
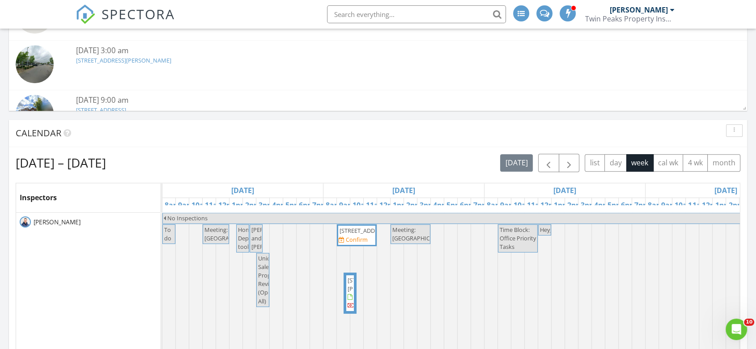
scroll to position [497, 0]
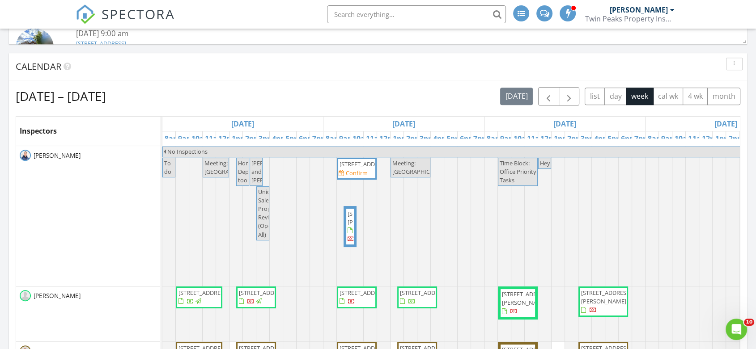
click at [162, 231] on div at bounding box center [162, 216] width 0 height 140
click at [162, 242] on div at bounding box center [162, 216] width 0 height 140
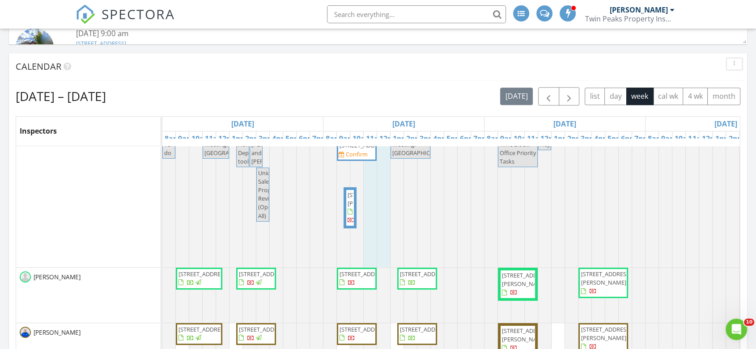
scroll to position [0, 0]
